Goal: Navigation & Orientation: Find specific page/section

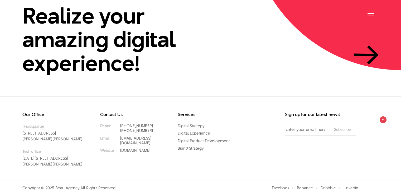
scroll to position [1269, 0]
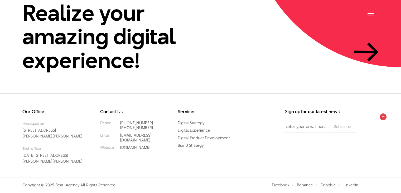
drag, startPoint x: 46, startPoint y: 154, endPoint x: 68, endPoint y: 153, distance: 21.7
click at [68, 153] on p "Tech office 2/28/93 Hoang Van Thai Street, Thanh Xuan District, Hanoi, Vietnam" at bounding box center [53, 154] width 62 height 18
drag, startPoint x: 43, startPoint y: 128, endPoint x: 79, endPoint y: 136, distance: 36.2
click at [79, 135] on ul "Headquarter 33 Giang Van Minh Street, Ba Dinh District, Hanoi, Vietnam Tech off…" at bounding box center [53, 141] width 62 height 43
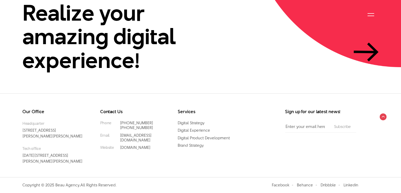
click at [77, 138] on ul "Headquarter 33 Giang Van Minh Street, Ba Dinh District, Hanoi, Vietnam Tech off…" at bounding box center [53, 141] width 62 height 43
click at [79, 138] on ul "Headquarter 33 Giang Van Minh Street, Ba Dinh District, Hanoi, Vietnam Tech off…" at bounding box center [53, 141] width 62 height 43
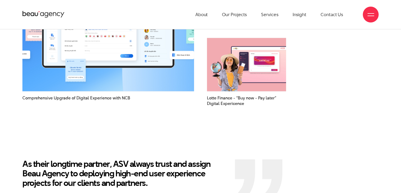
scroll to position [768, 0]
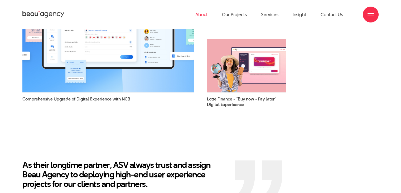
click at [203, 15] on link "About" at bounding box center [202, 14] width 13 height 29
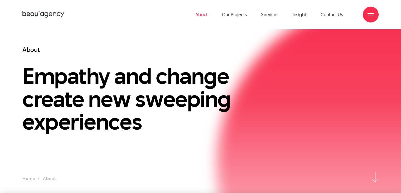
click at [47, 13] on icon at bounding box center [43, 14] width 42 height 8
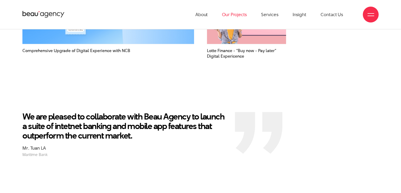
scroll to position [792, 0]
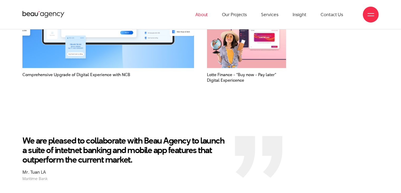
click at [203, 15] on link "About" at bounding box center [202, 14] width 13 height 29
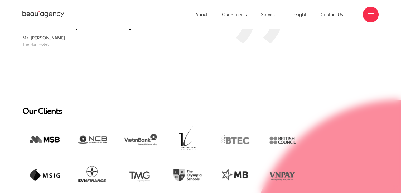
scroll to position [794, 0]
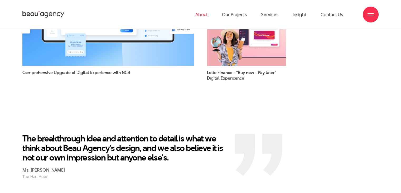
click at [207, 14] on link "About" at bounding box center [202, 14] width 13 height 29
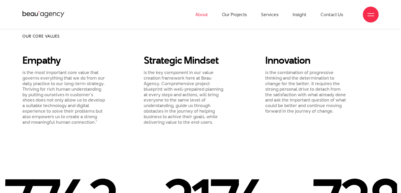
scroll to position [456, 0]
